Goal: Information Seeking & Learning: Learn about a topic

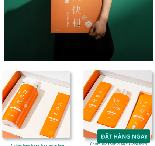
scroll to position [845, 0]
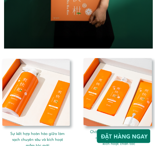
click at [137, 95] on div at bounding box center [119, 94] width 74 height 75
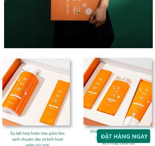
click at [49, 110] on div at bounding box center [38, 94] width 74 height 74
click at [124, 91] on div at bounding box center [119, 93] width 74 height 75
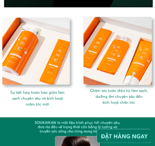
scroll to position [886, 0]
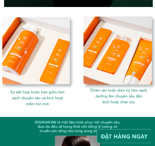
click at [52, 106] on h3 "Sự kết hợp hoàn hảo giữa làm sạch chuyên sâu và kích hoạt mầm tóc mới" at bounding box center [37, 98] width 56 height 18
click at [57, 104] on h3 "Sự kết hợp hoàn hảo giữa làm sạch chuyên sâu và kích hoạt mầm tóc mới" at bounding box center [37, 98] width 56 height 18
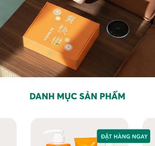
scroll to position [153, 0]
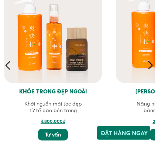
scroll to position [288, 0]
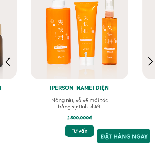
click at [97, 67] on div at bounding box center [80, 31] width 98 height 98
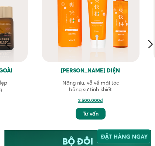
scroll to position [307, 0]
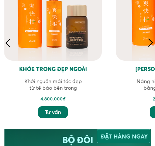
click at [59, 111] on p "Tư vấn" at bounding box center [53, 112] width 30 height 12
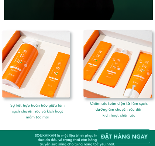
scroll to position [887, 0]
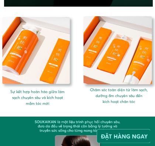
click at [46, 100] on h3 "Sự kết hợp hoàn hảo giữa làm sạch chuyên sâu và kích hoạt mầm tóc mới" at bounding box center [37, 98] width 56 height 18
click at [40, 99] on h3 "Sự kết hợp hoàn hảo giữa làm sạch chuyên sâu và kích hoạt mầm tóc mới" at bounding box center [37, 98] width 56 height 18
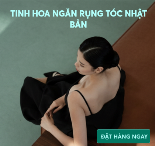
scroll to position [0, 0]
click at [10, 28] on h2 "TINH HOA NGĂN RỤNG TÓC NHẬT BẢN" at bounding box center [79, 19] width 138 height 22
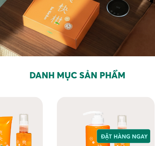
click at [14, 73] on h3 "DANH MỤC SẢN PHẨM" at bounding box center [77, 75] width 151 height 14
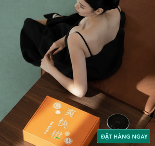
scroll to position [58, 0]
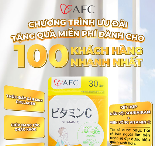
scroll to position [280, 0]
